Goal: Information Seeking & Learning: Understand process/instructions

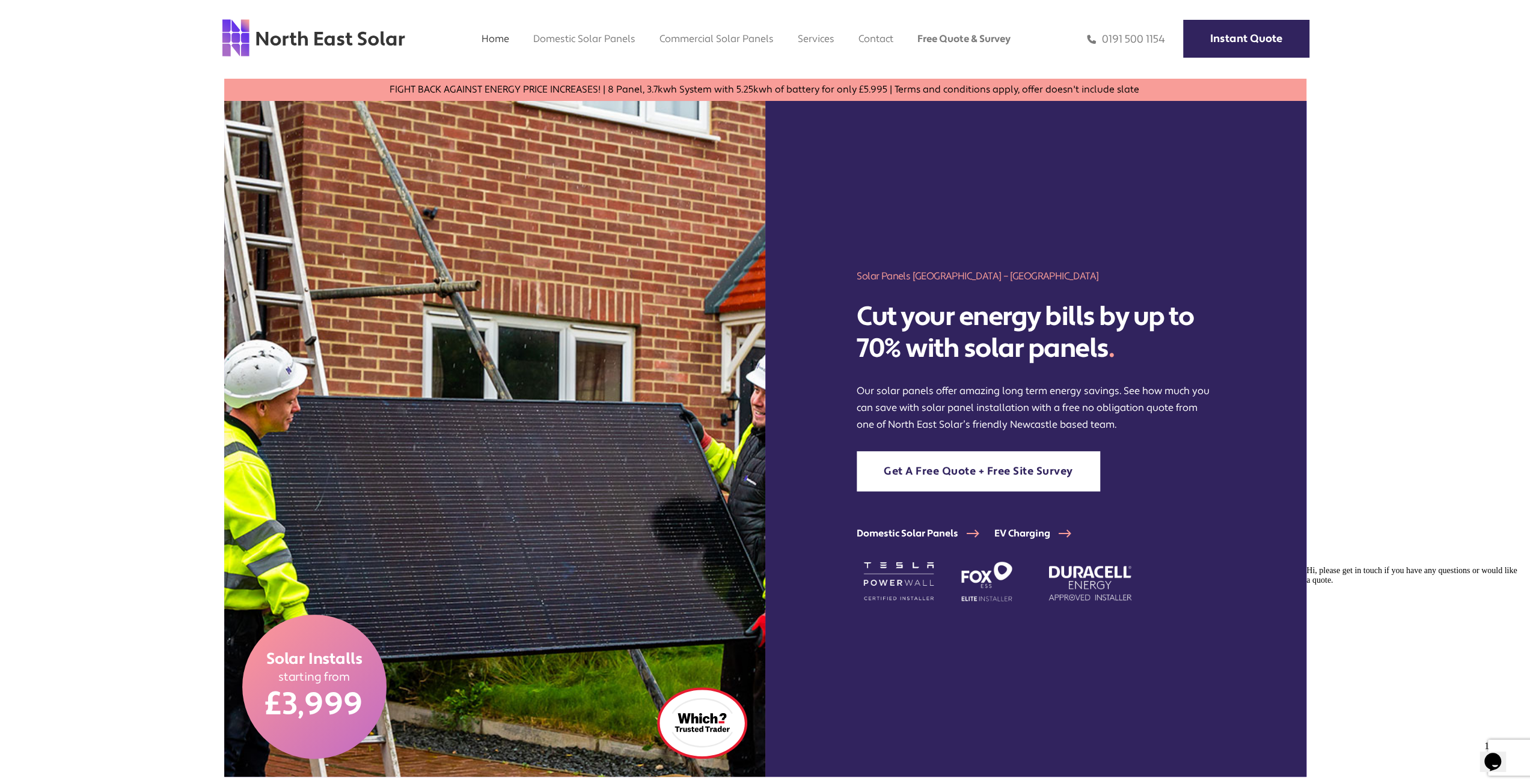
click at [495, 39] on link "Home" at bounding box center [495, 39] width 28 height 13
click at [566, 68] on link "Domestic Solar Finance" at bounding box center [567, 68] width 69 height 24
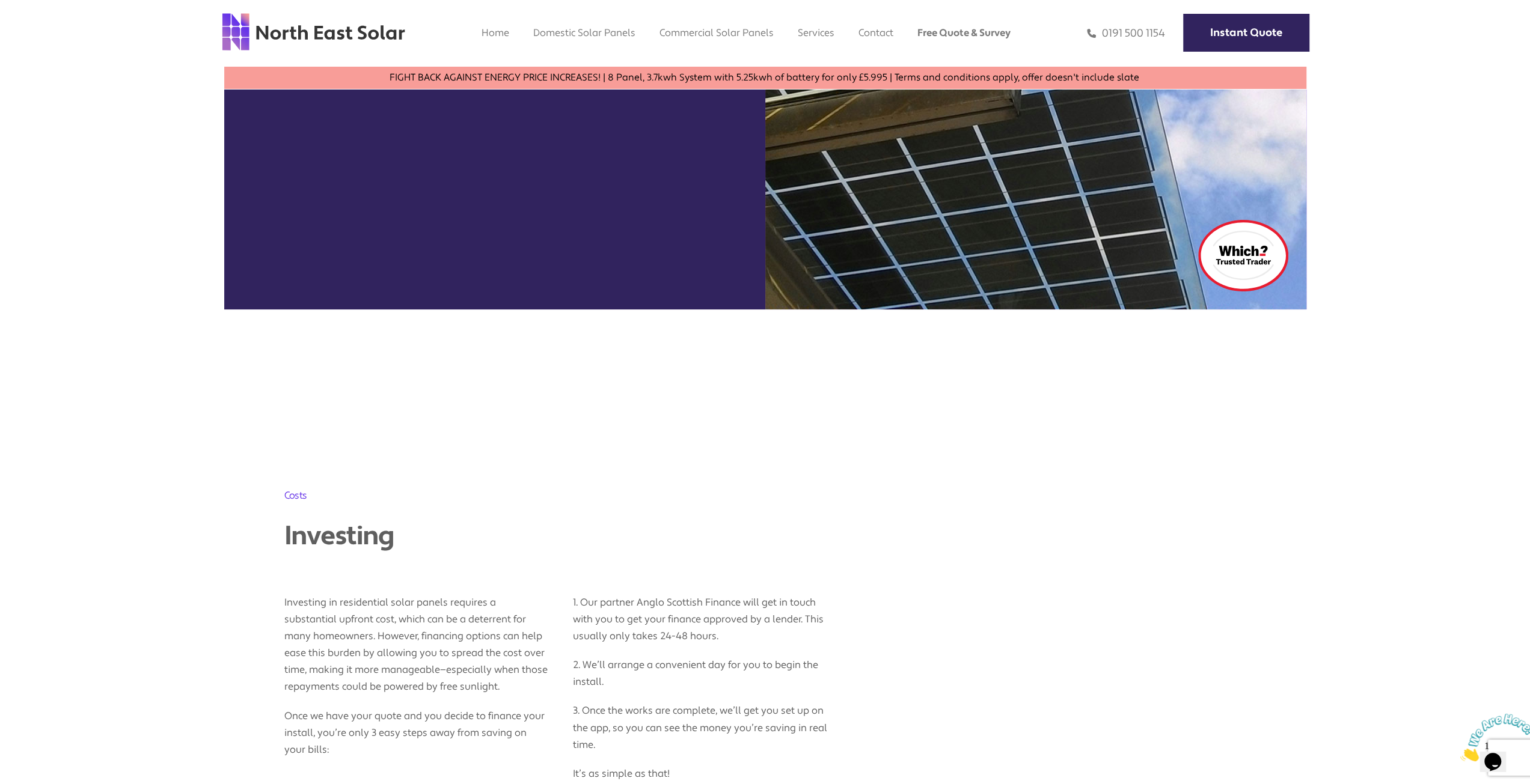
scroll to position [120, 0]
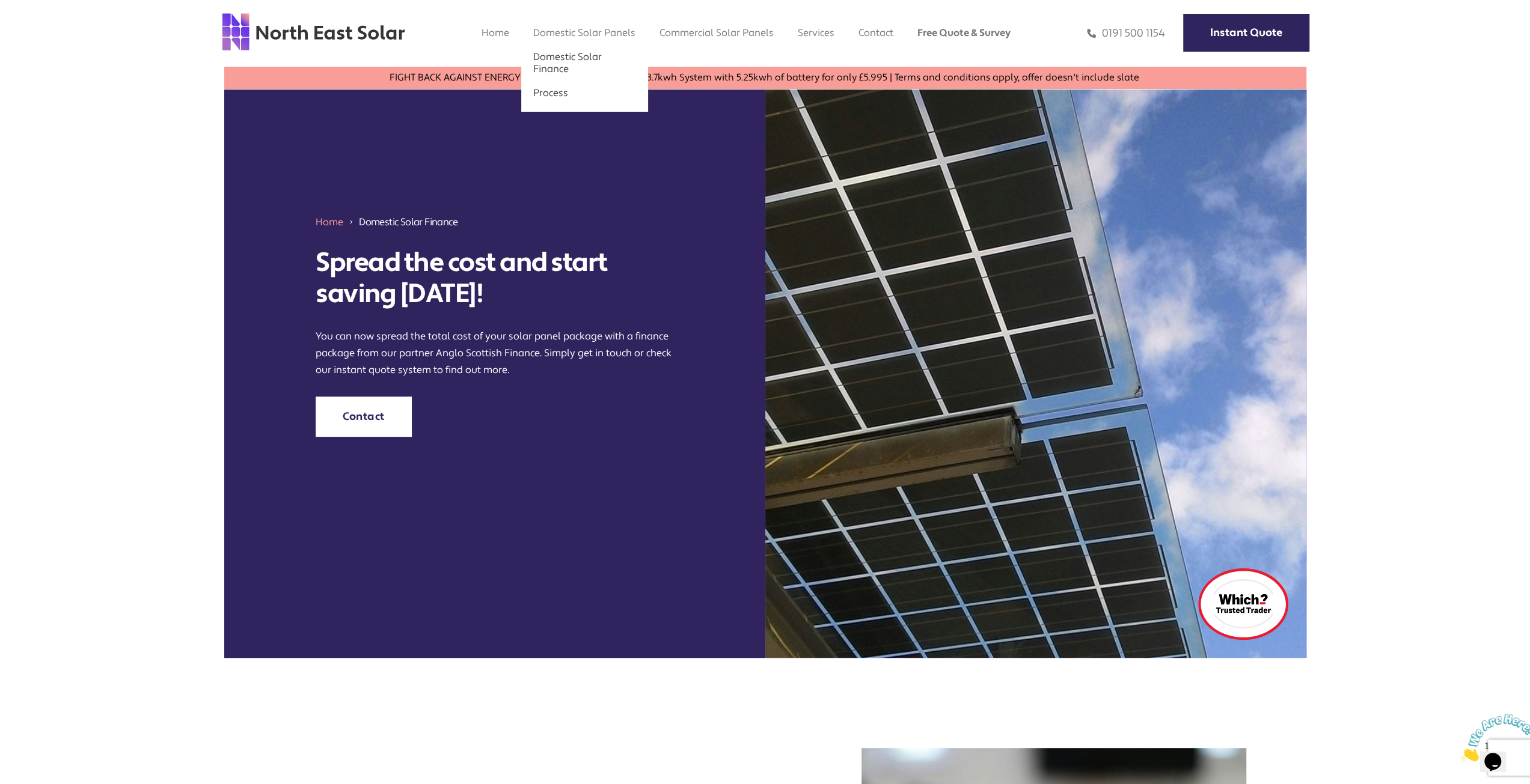
click at [552, 93] on link "Process" at bounding box center [550, 93] width 35 height 13
